Goal: Information Seeking & Learning: Find specific page/section

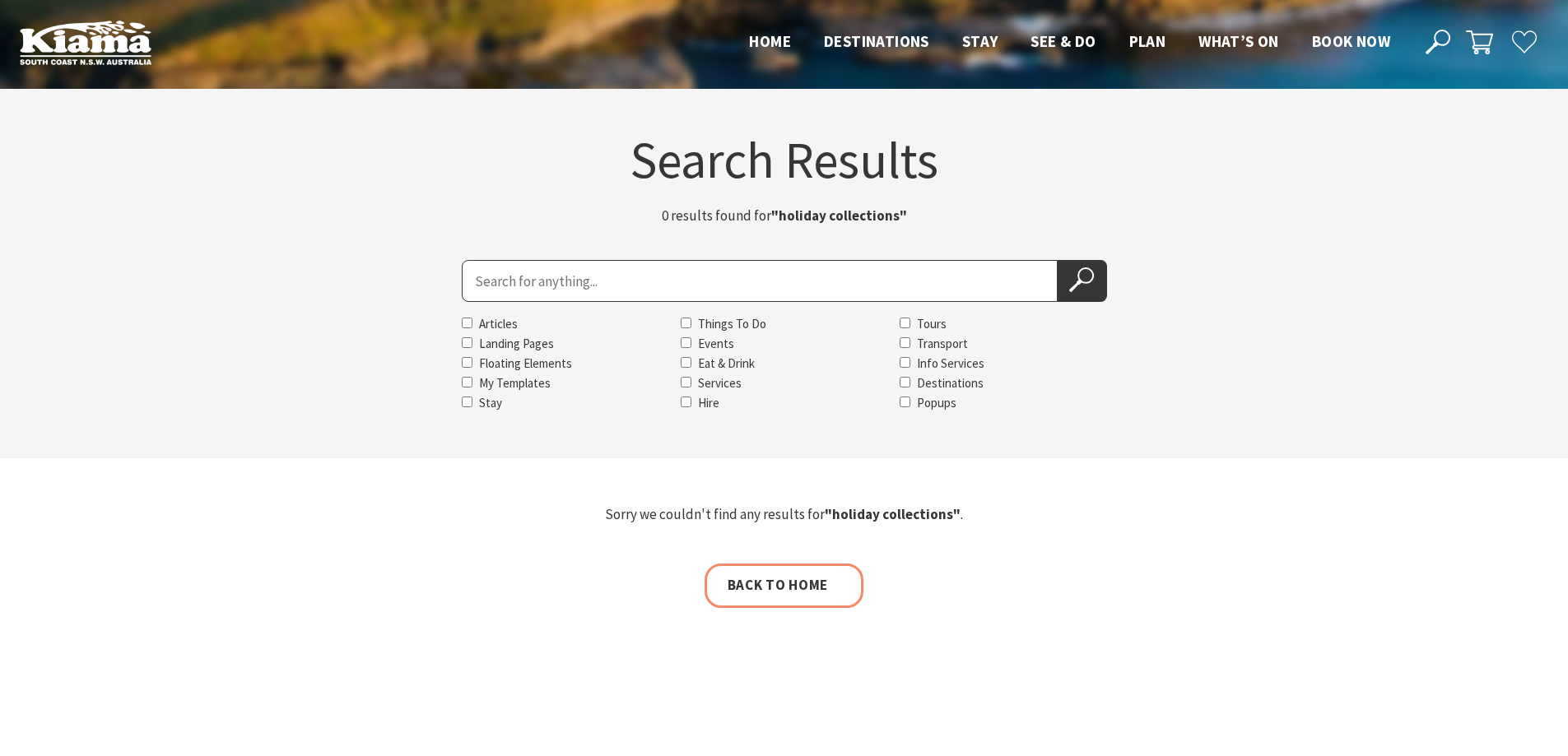
click at [549, 266] on input "Search for" at bounding box center [759, 281] width 596 height 42
type input "foodscape tours"
click at [1071, 267] on button "Search Now" at bounding box center [1083, 281] width 49 height 42
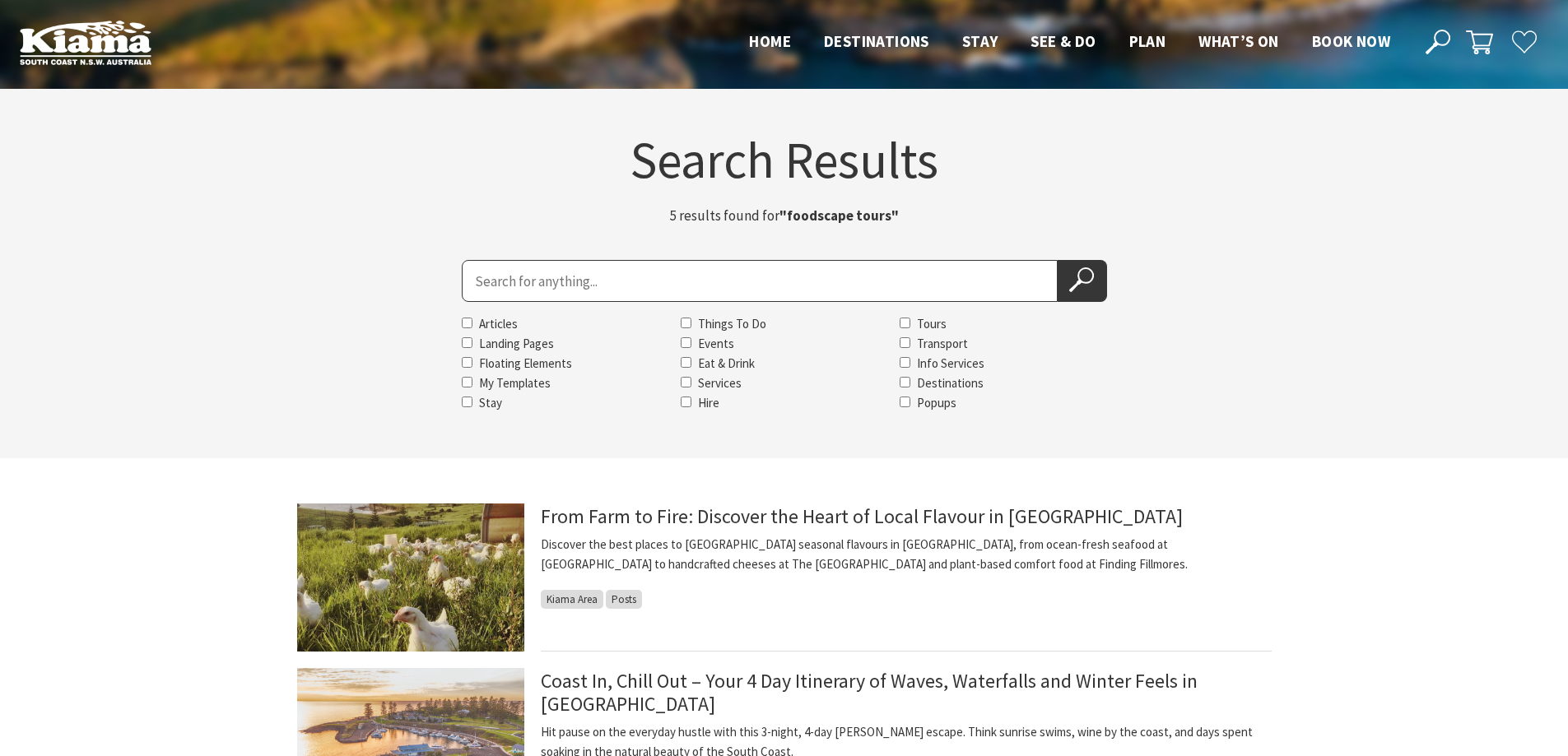
click at [489, 277] on input "Search for" at bounding box center [759, 281] width 596 height 42
type input "holiday collection"
click at [1058, 260] on button "Search Now" at bounding box center [1083, 281] width 49 height 42
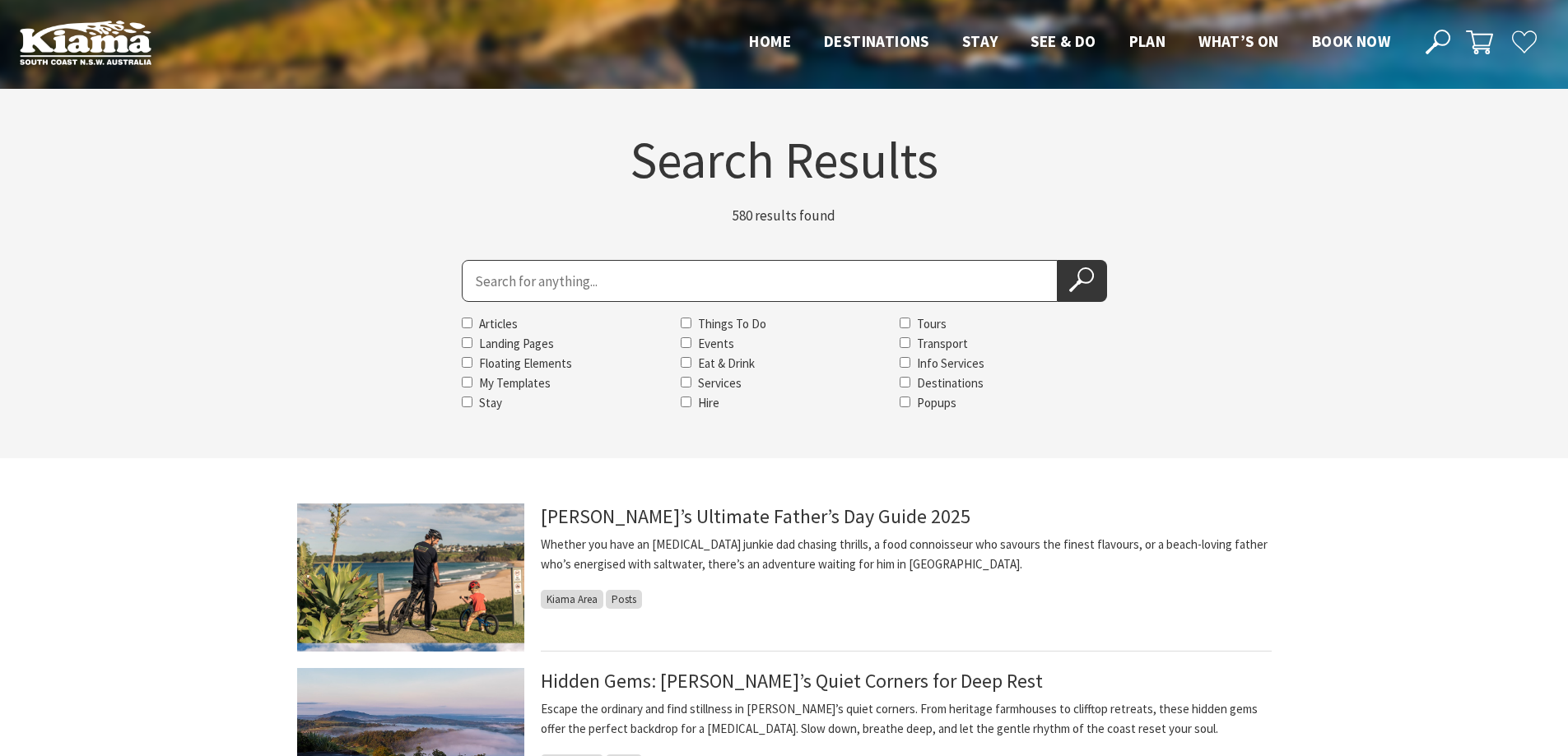
click at [497, 280] on input "Search for" at bounding box center [759, 281] width 596 height 42
type input "bunker house"
click at [1058, 260] on button "Search Now" at bounding box center [1083, 281] width 49 height 42
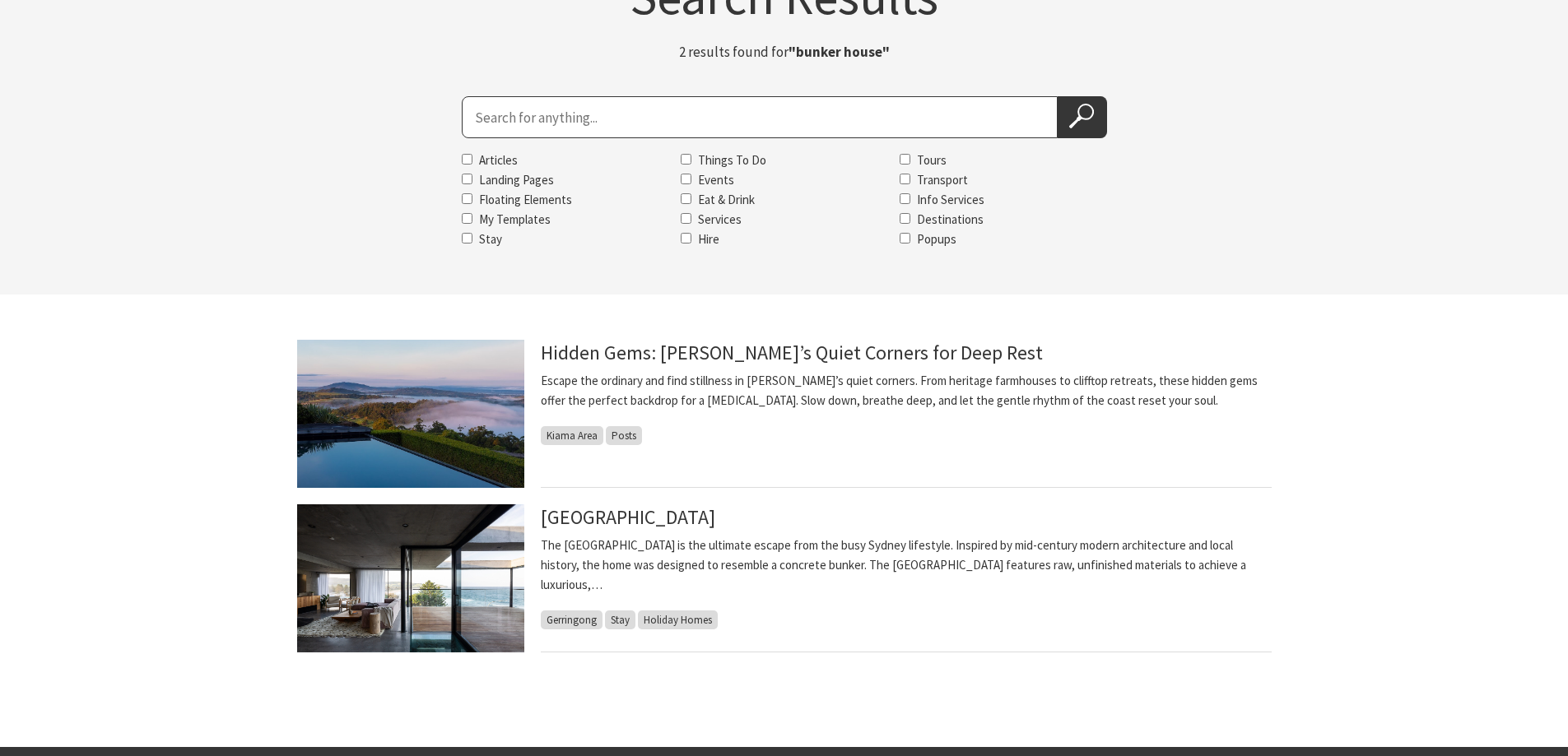
scroll to position [164, 0]
click at [596, 521] on link "[GEOGRAPHIC_DATA]" at bounding box center [628, 516] width 174 height 27
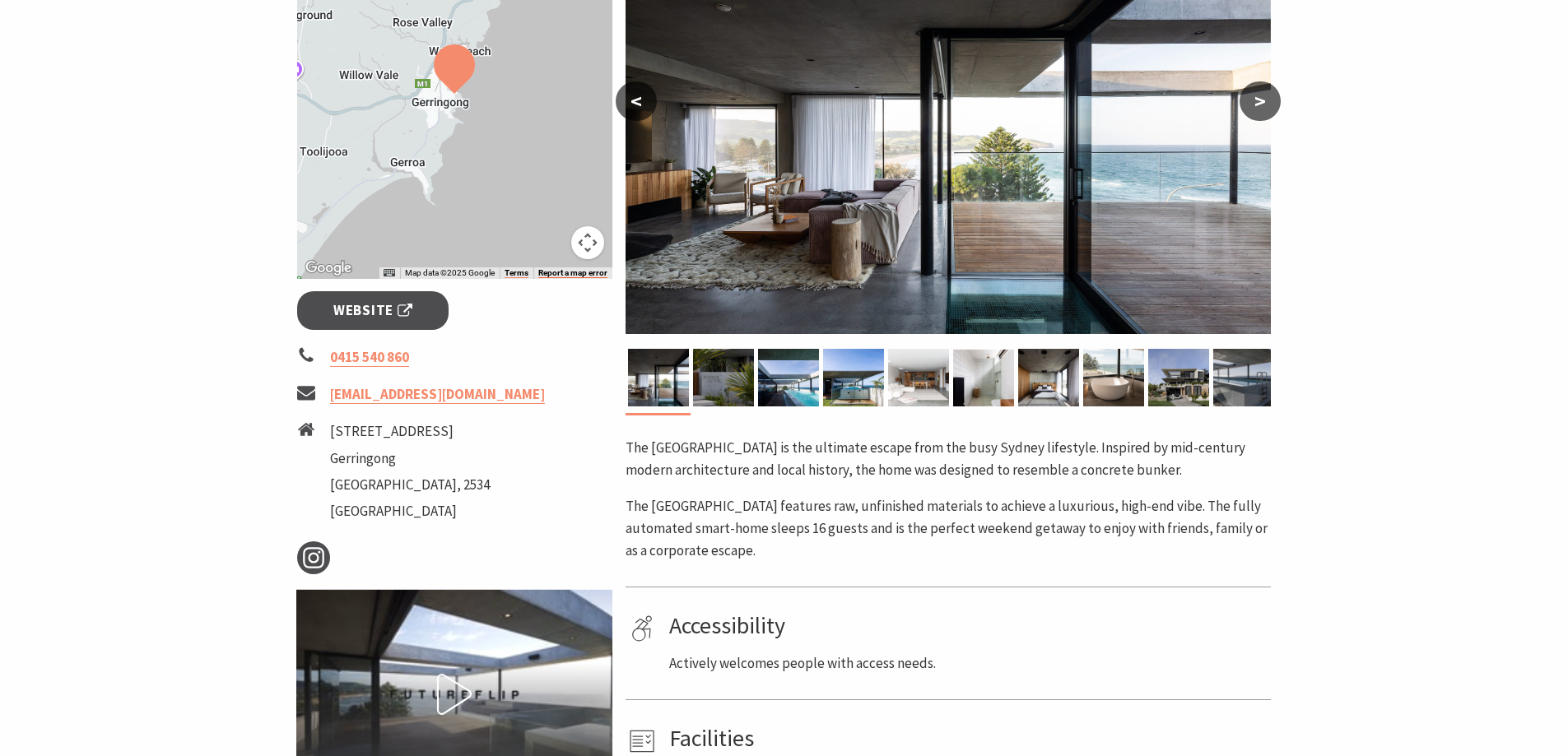
scroll to position [411, 0]
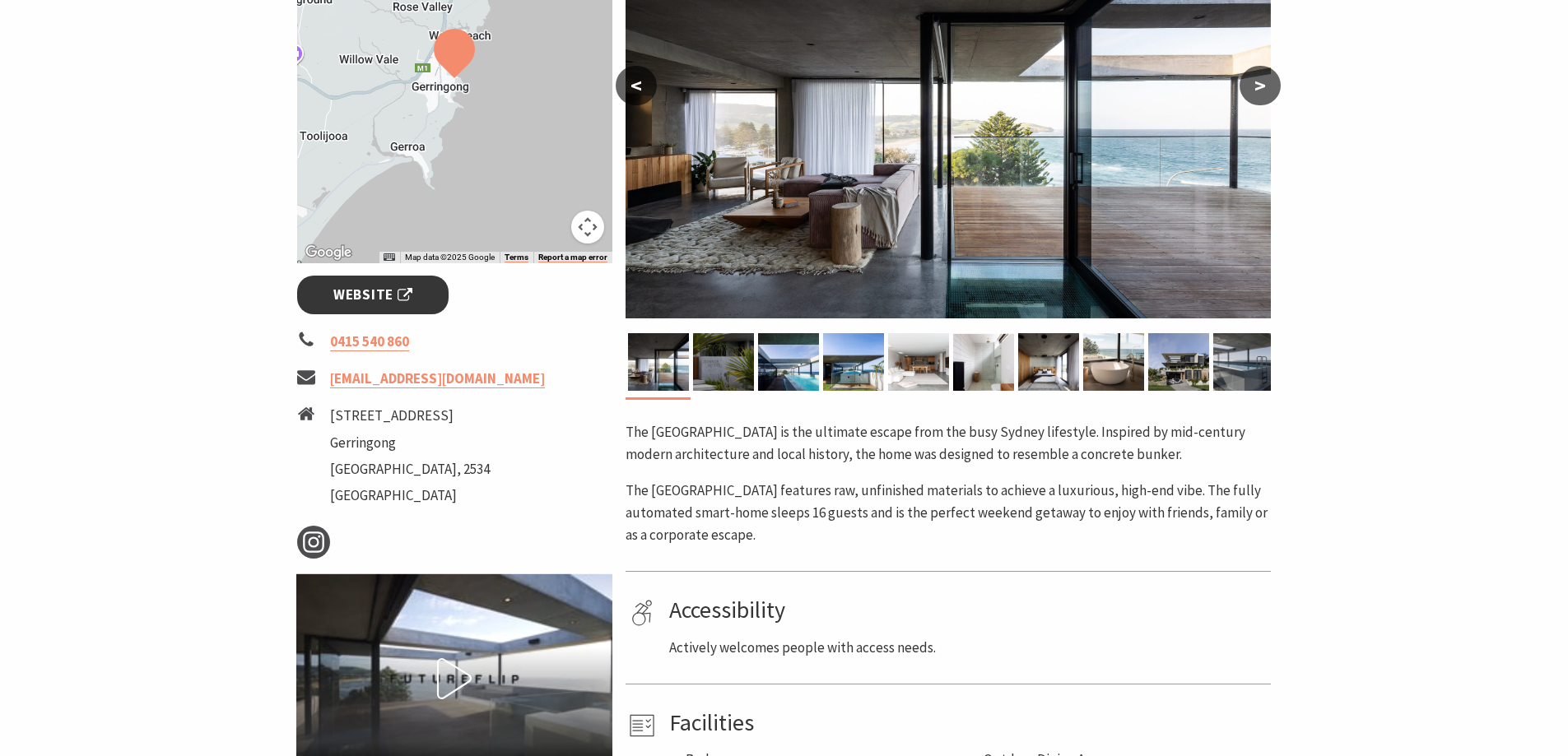
click at [365, 296] on span "Website" at bounding box center [373, 294] width 79 height 22
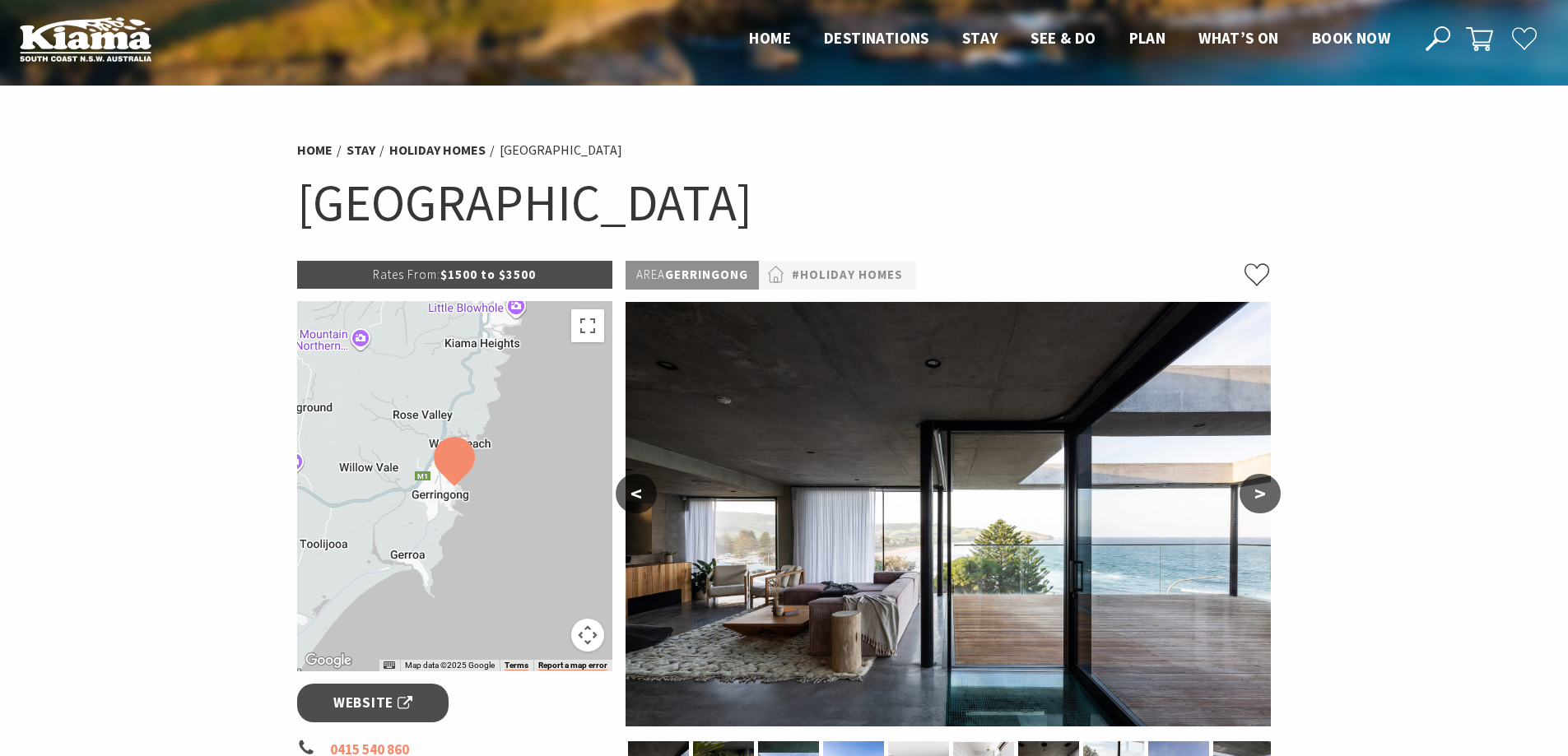
scroll to position [0, 0]
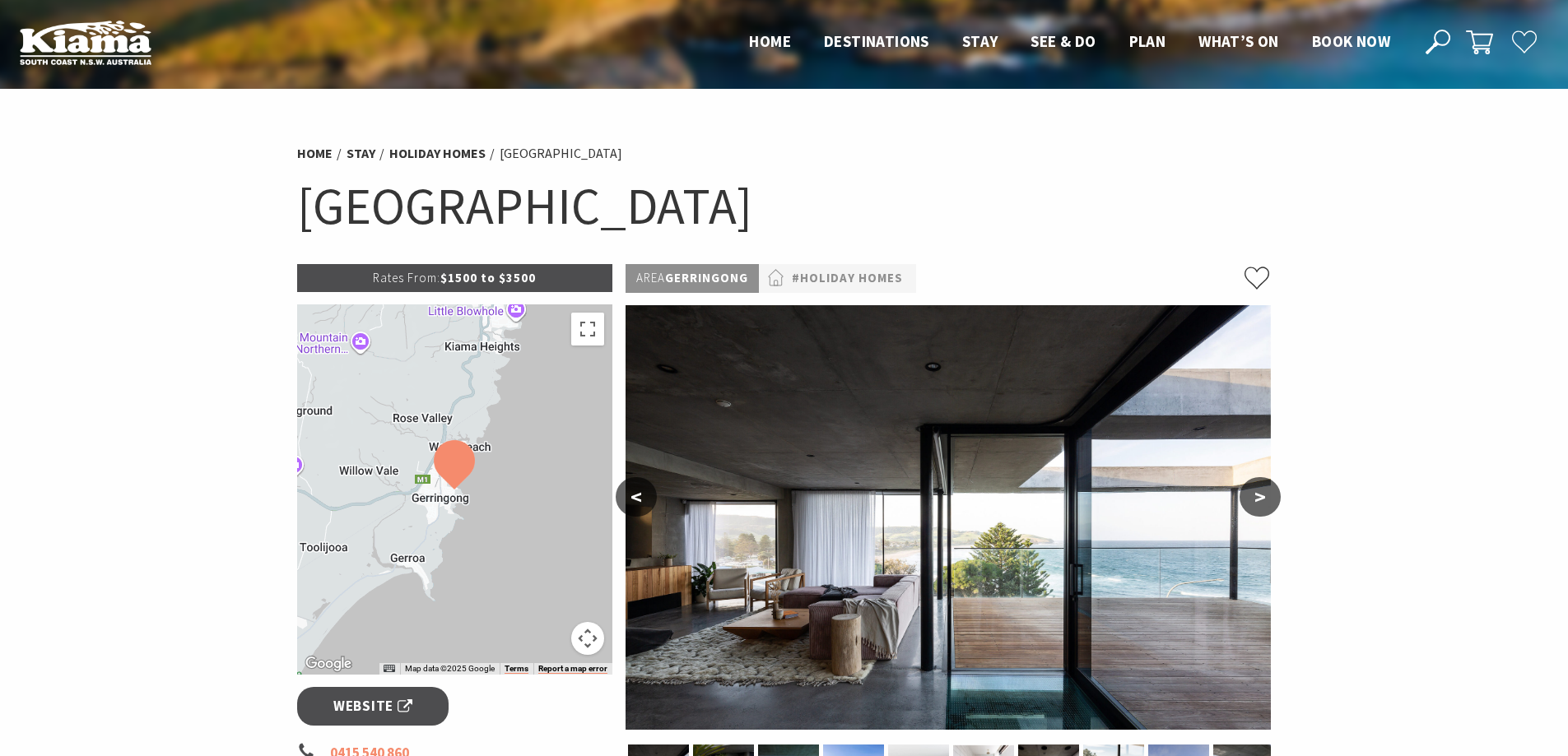
drag, startPoint x: 1432, startPoint y: 29, endPoint x: 1418, endPoint y: 36, distance: 15.7
click at [1430, 30] on button "Open Search Dialog" at bounding box center [1437, 41] width 25 height 25
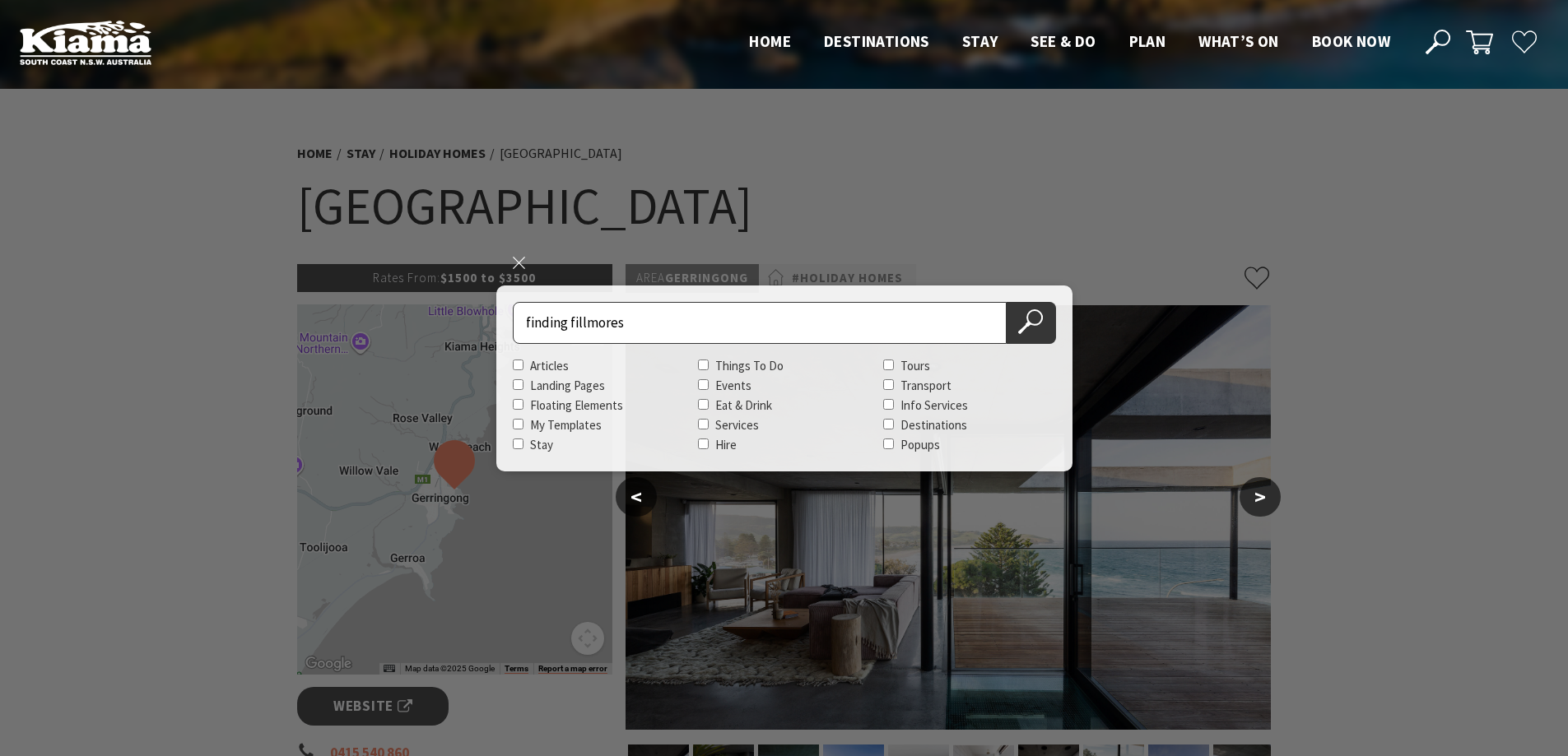
type input "finding fillmores"
click at [1006, 302] on button "Search Now" at bounding box center [1031, 323] width 49 height 42
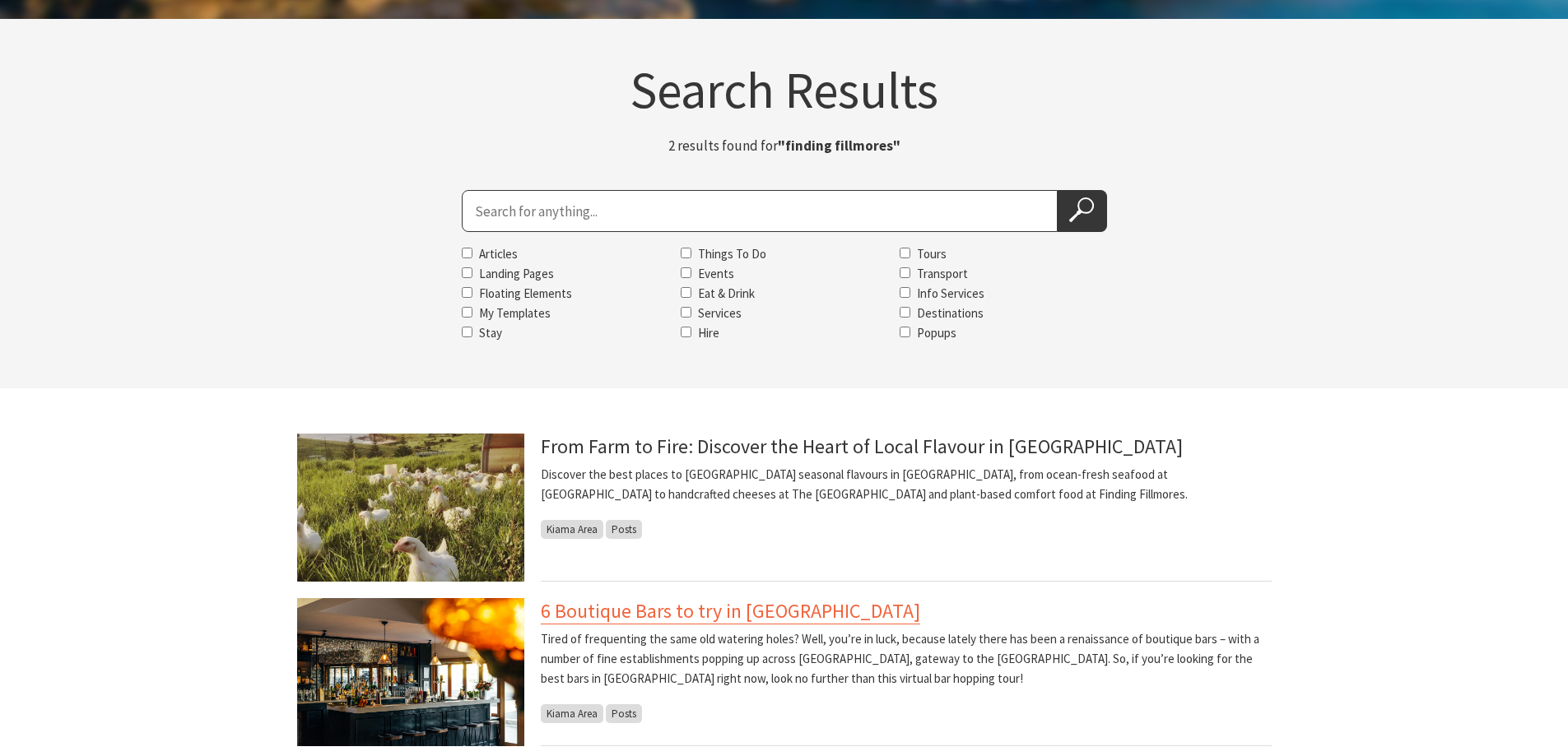
scroll to position [164, 0]
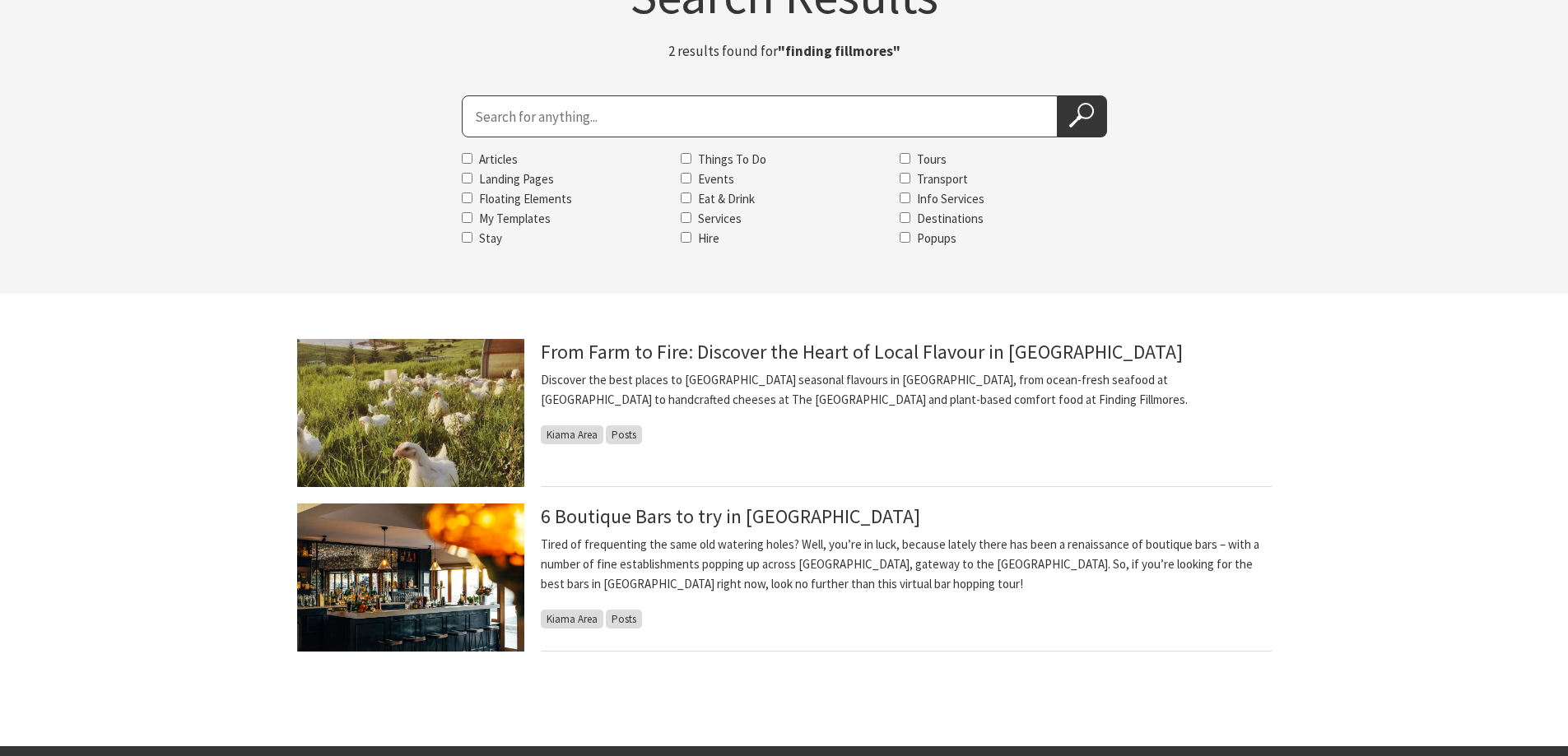
click at [484, 121] on input "Search for" at bounding box center [759, 117] width 596 height 42
type input "fillmores"
click at [1058, 96] on button "Search Now" at bounding box center [1083, 117] width 49 height 42
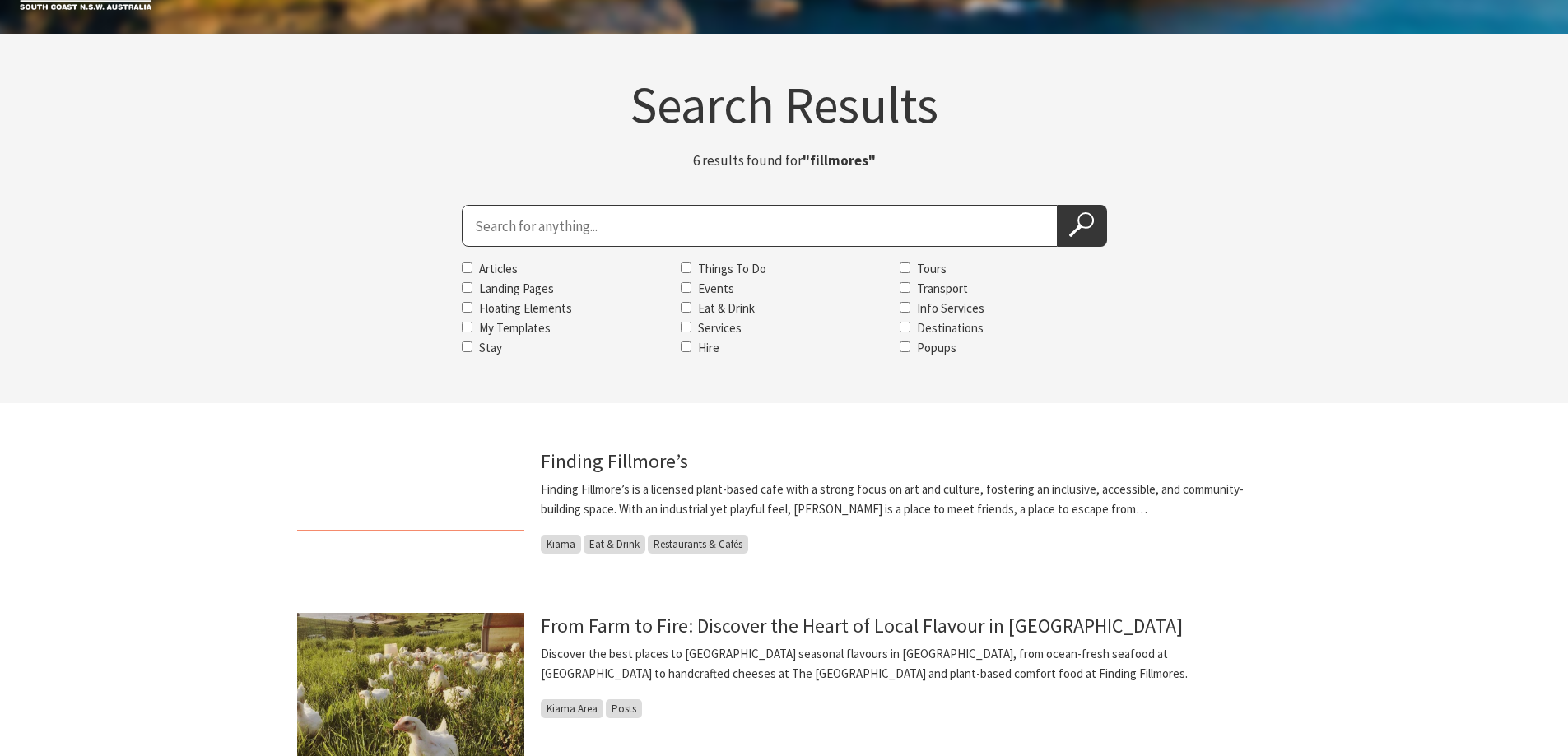
scroll to position [164, 0]
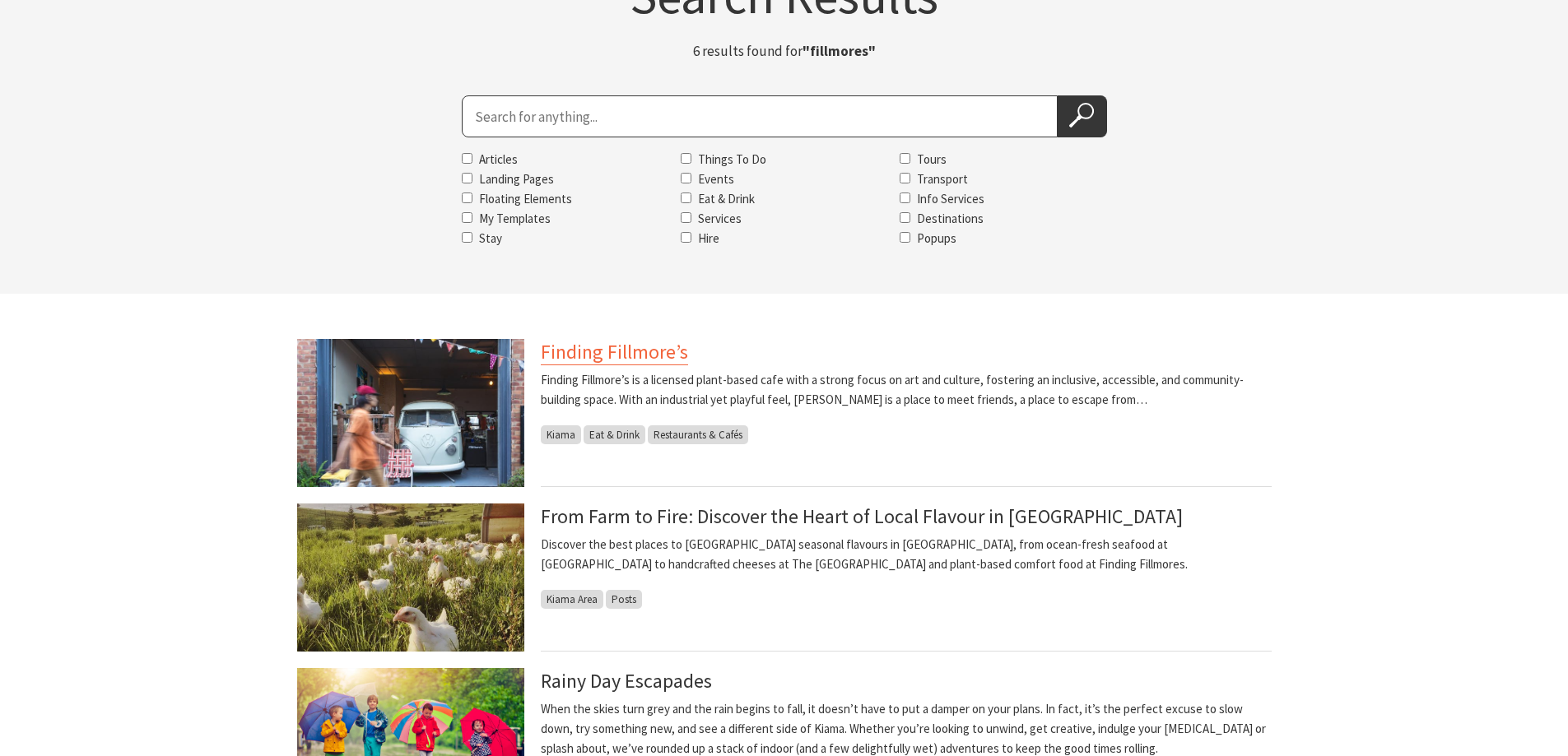
click at [638, 339] on link "Finding Fillmore’s" at bounding box center [614, 352] width 147 height 27
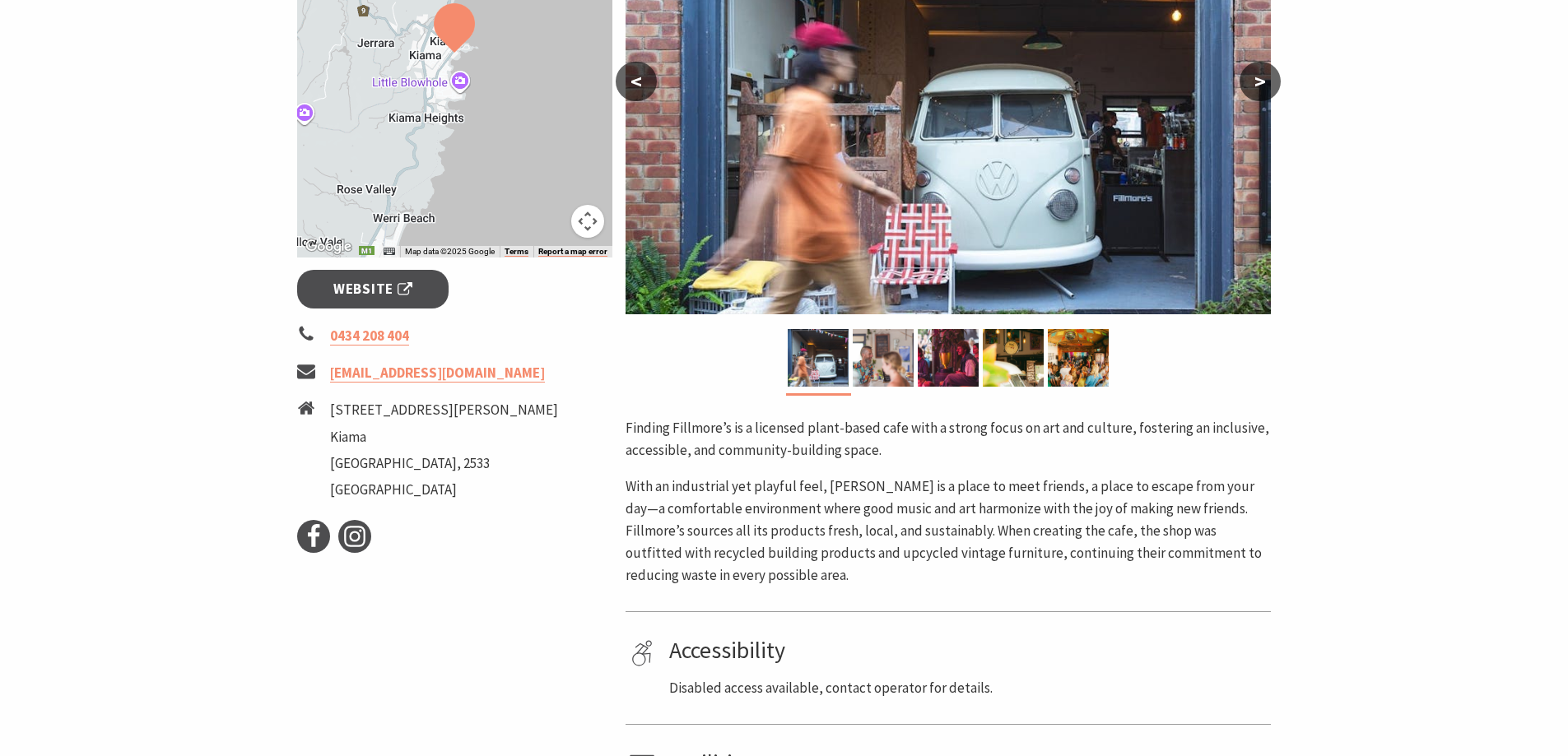
scroll to position [411, 0]
